Goal: Communication & Community: Participate in discussion

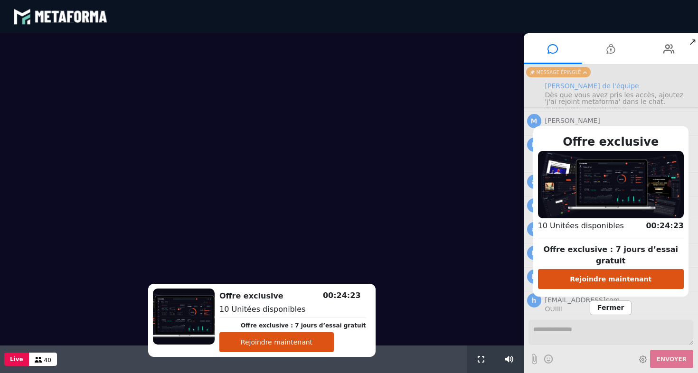
scroll to position [689, 0]
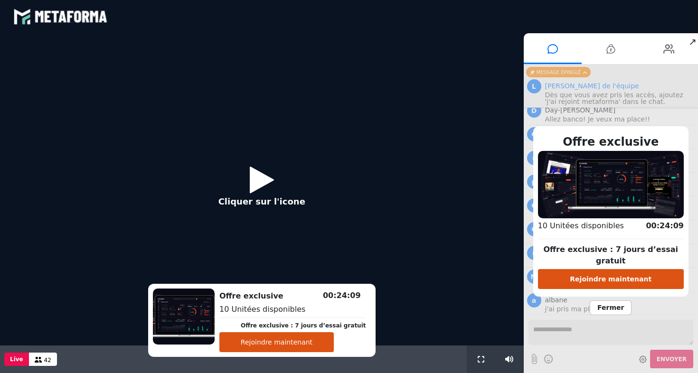
click at [603, 305] on span "Fermer" at bounding box center [611, 308] width 42 height 15
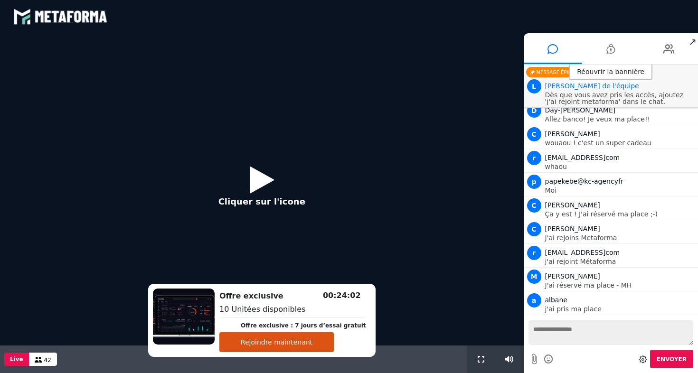
click at [300, 346] on button "Rejoindre maintenant" at bounding box center [277, 343] width 115 height 20
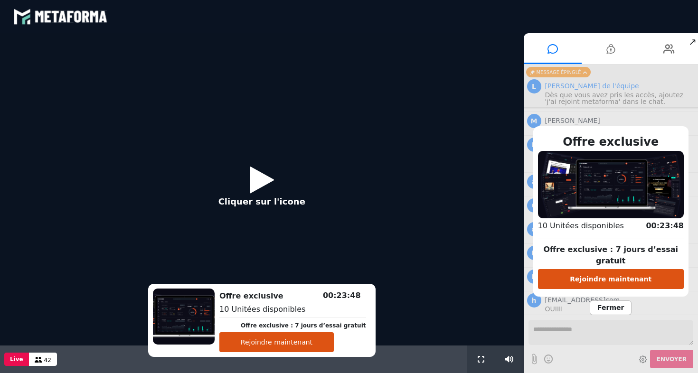
scroll to position [689, 0]
click at [610, 301] on span "Fermer" at bounding box center [611, 308] width 42 height 15
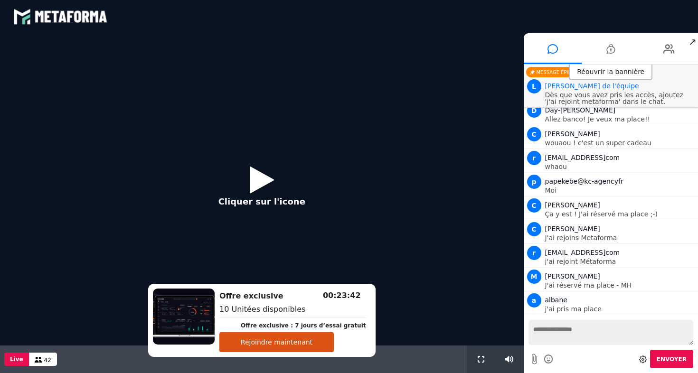
click at [574, 329] on textarea at bounding box center [611, 332] width 165 height 25
type textarea "*"
click at [618, 331] on textarea "**********" at bounding box center [611, 332] width 165 height 25
click at [604, 340] on textarea "**********" at bounding box center [611, 332] width 165 height 25
type textarea "**********"
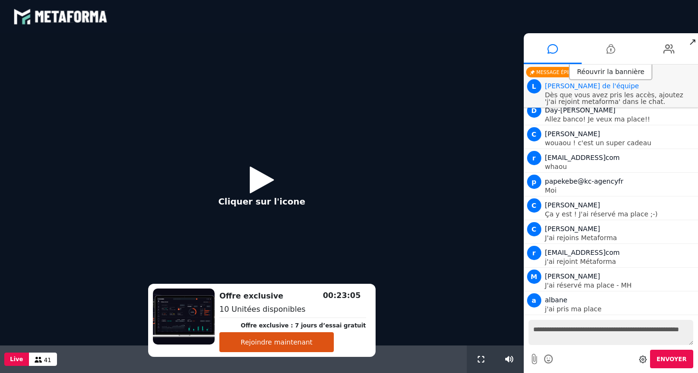
click at [669, 360] on span "Envoyer" at bounding box center [672, 359] width 30 height 7
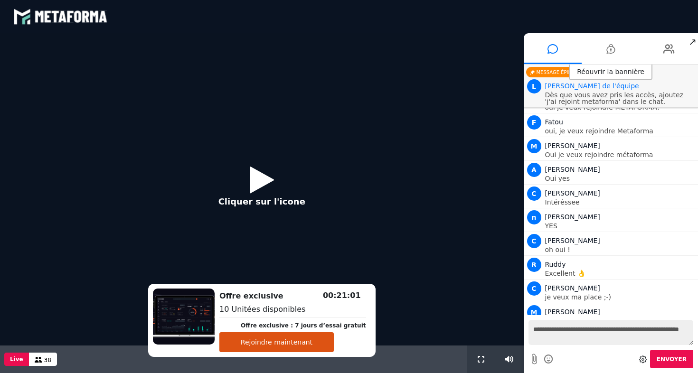
scroll to position [367, 0]
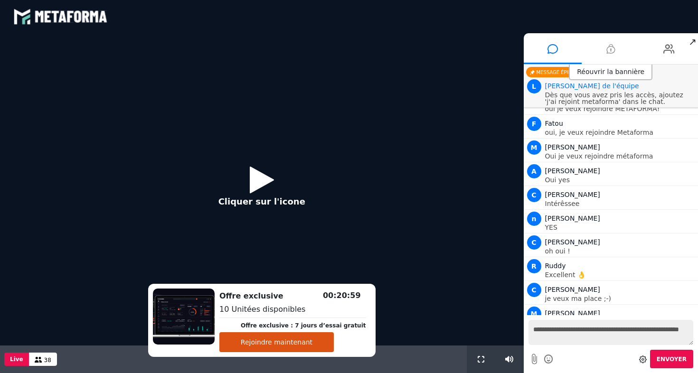
click at [609, 49] on icon at bounding box center [611, 49] width 9 height 24
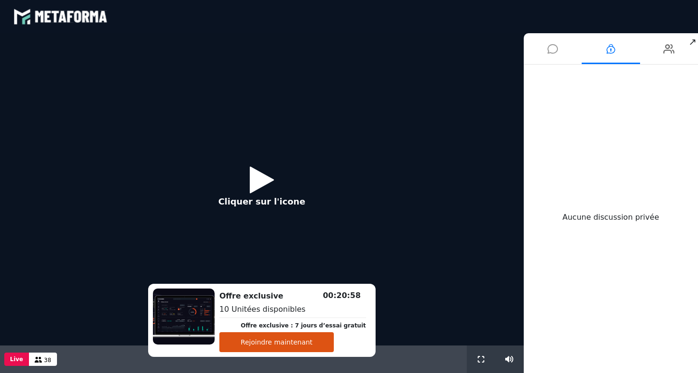
click at [553, 53] on icon at bounding box center [553, 49] width 10 height 24
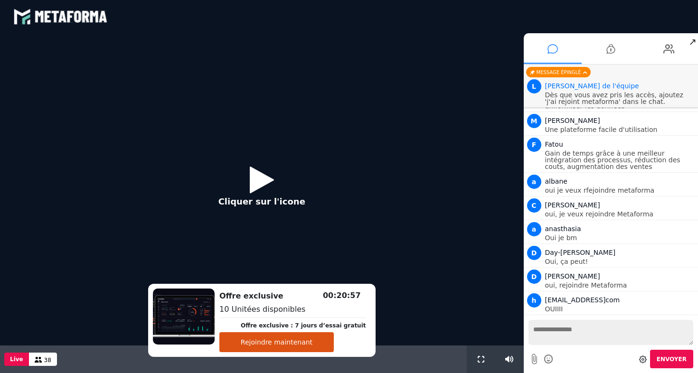
scroll to position [712, 0]
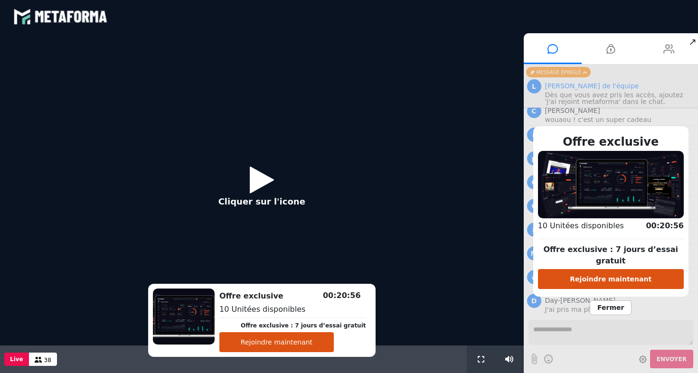
click at [668, 48] on icon at bounding box center [669, 49] width 11 height 24
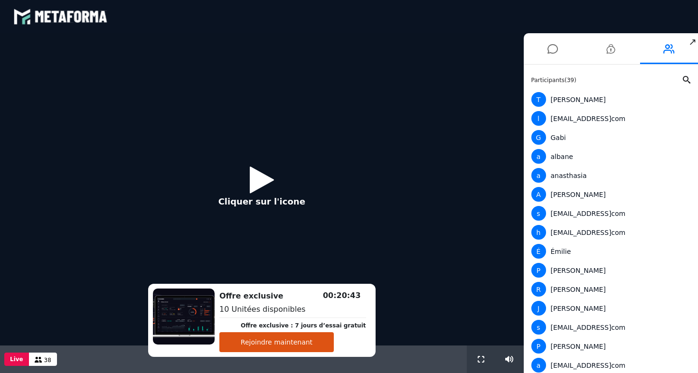
scroll to position [0, 0]
click at [552, 48] on icon at bounding box center [553, 49] width 10 height 24
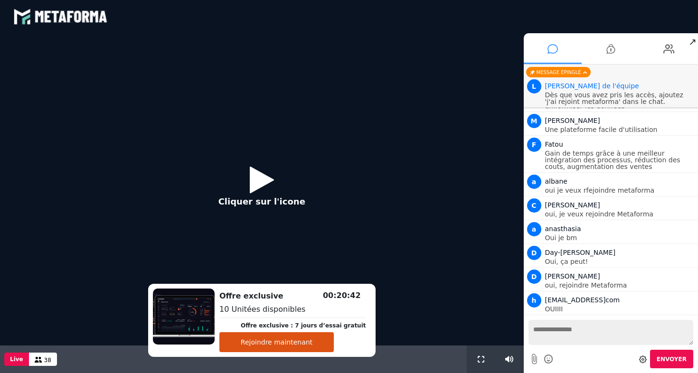
scroll to position [712, 0]
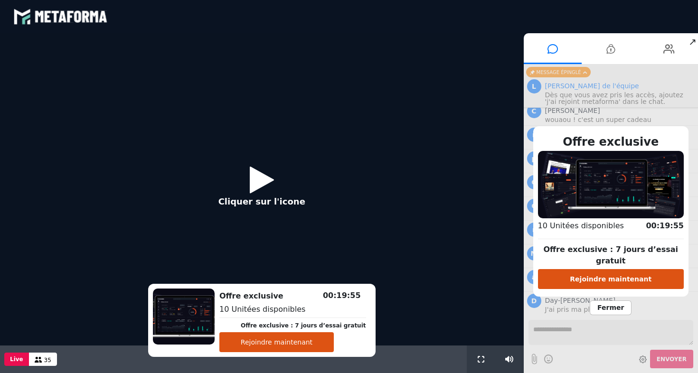
click at [258, 187] on icon at bounding box center [262, 179] width 24 height 31
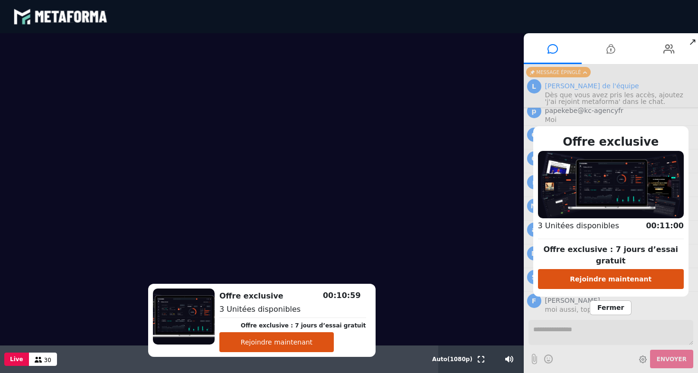
scroll to position [784, 0]
click at [458, 360] on button "Auto ( 1080 p)" at bounding box center [452, 360] width 44 height 28
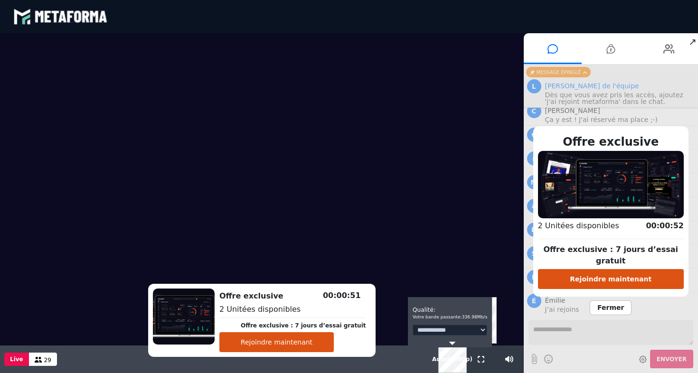
click at [451, 343] on icon at bounding box center [453, 343] width 7 height 3
click at [452, 343] on polygon at bounding box center [453, 343] width 7 height 3
click at [558, 326] on div "Offre exclusive Offre exclusive : 7 jours d’essai gratuit Rejoindre maintenant …" at bounding box center [611, 219] width 175 height 309
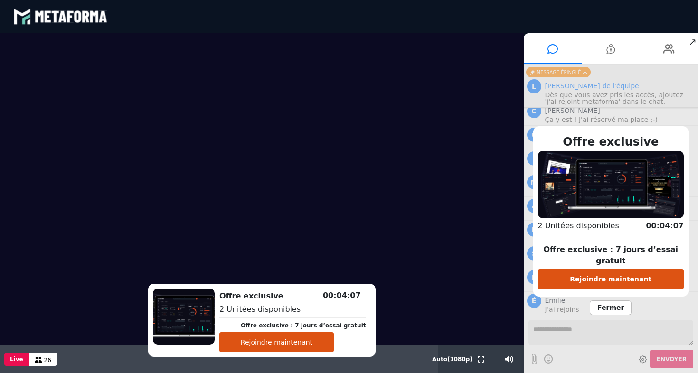
click at [554, 333] on div "Offre exclusive Offre exclusive : 7 jours d’essai gratuit Rejoindre maintenant …" at bounding box center [611, 219] width 175 height 309
click at [559, 330] on div "Offre exclusive Offre exclusive : 7 jours d’essai gratuit Rejoindre maintenant …" at bounding box center [611, 219] width 175 height 309
click at [562, 329] on div "Offre exclusive Offre exclusive : 7 jours d’essai gratuit Rejoindre maintenant …" at bounding box center [611, 219] width 175 height 309
click at [610, 305] on span "Fermer" at bounding box center [611, 308] width 42 height 15
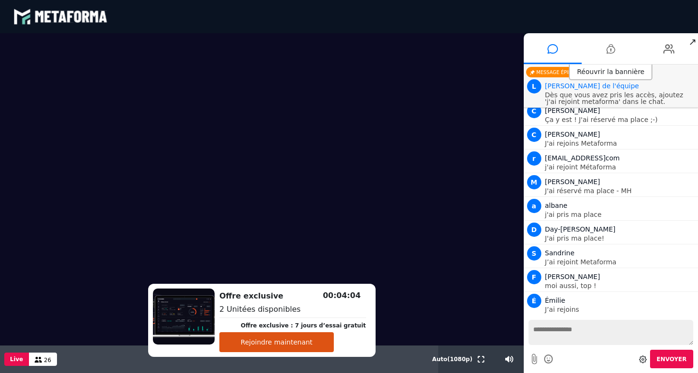
click at [555, 336] on textarea at bounding box center [611, 332] width 165 height 25
click at [629, 341] on textarea "**********" at bounding box center [611, 332] width 165 height 25
click at [680, 340] on textarea "**********" at bounding box center [611, 332] width 165 height 25
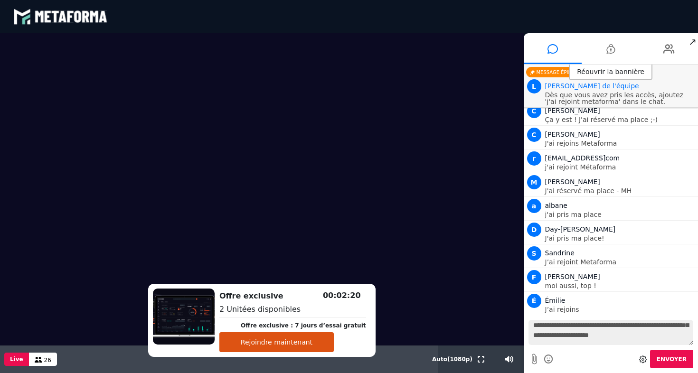
type textarea "**********"
click at [677, 358] on span "Envoyer" at bounding box center [672, 359] width 30 height 7
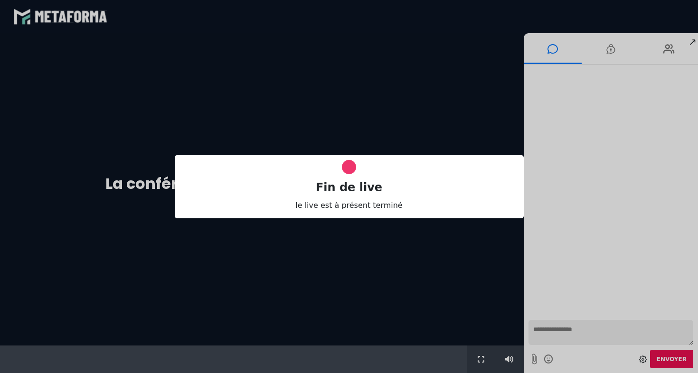
scroll to position [0, 0]
